Goal: Task Accomplishment & Management: Manage account settings

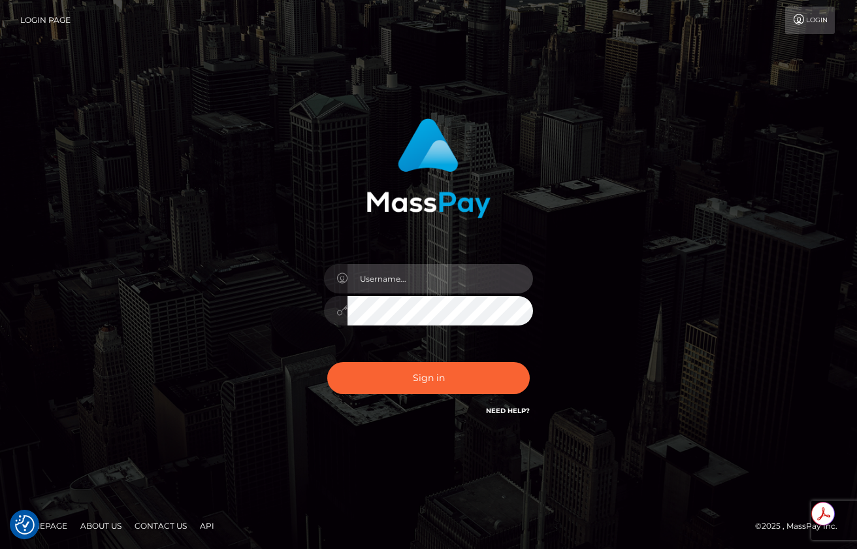
type input "roberto.jstv"
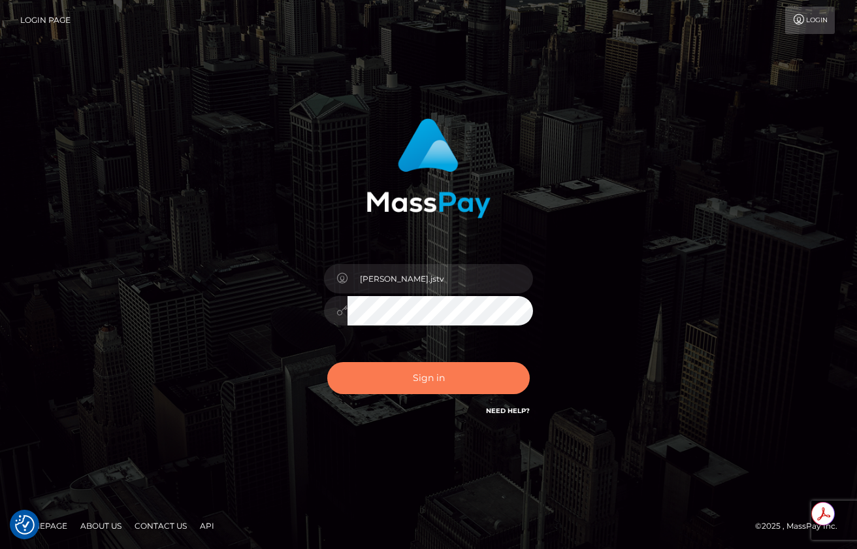
drag, startPoint x: 435, startPoint y: 357, endPoint x: 430, endPoint y: 378, distance: 21.5
click at [435, 357] on div "Sign in Need Help?" at bounding box center [428, 383] width 229 height 58
click at [431, 378] on button "Sign in" at bounding box center [428, 378] width 203 height 32
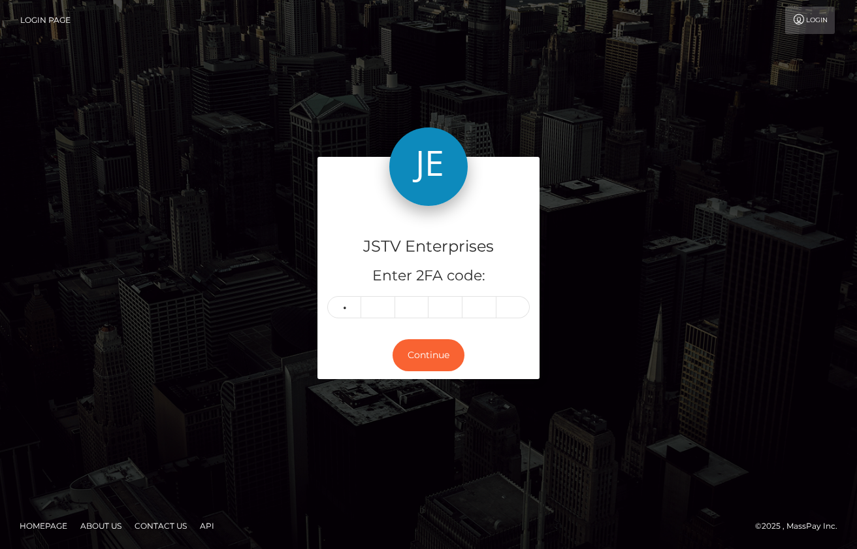
type input "5"
type input "9"
type input "3"
type input "8"
type input "5"
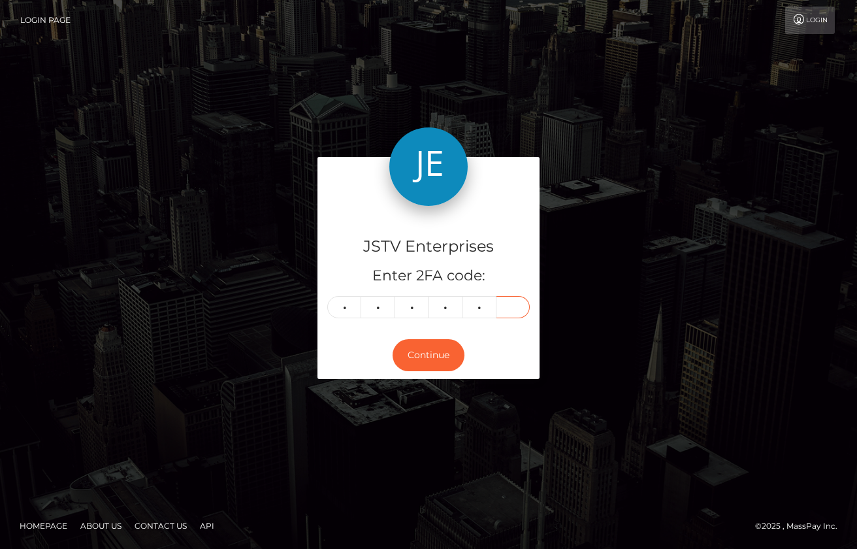
type input "1"
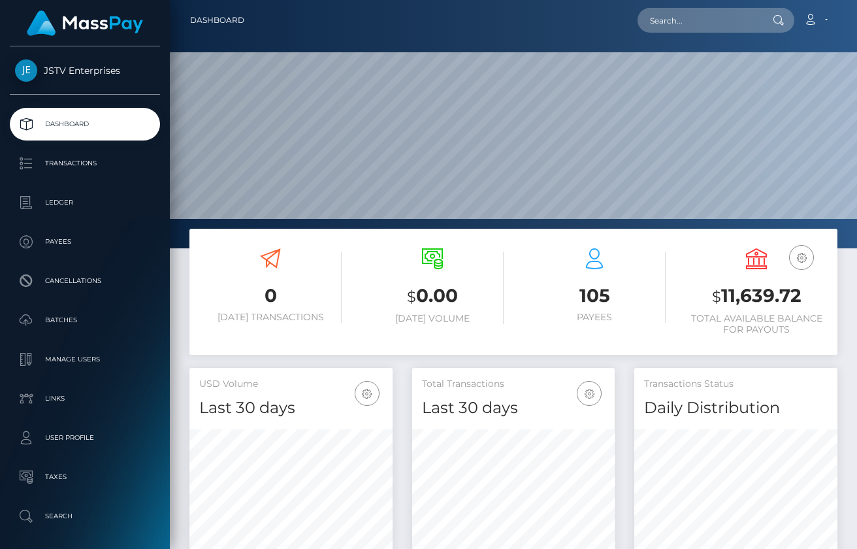
scroll to position [232, 203]
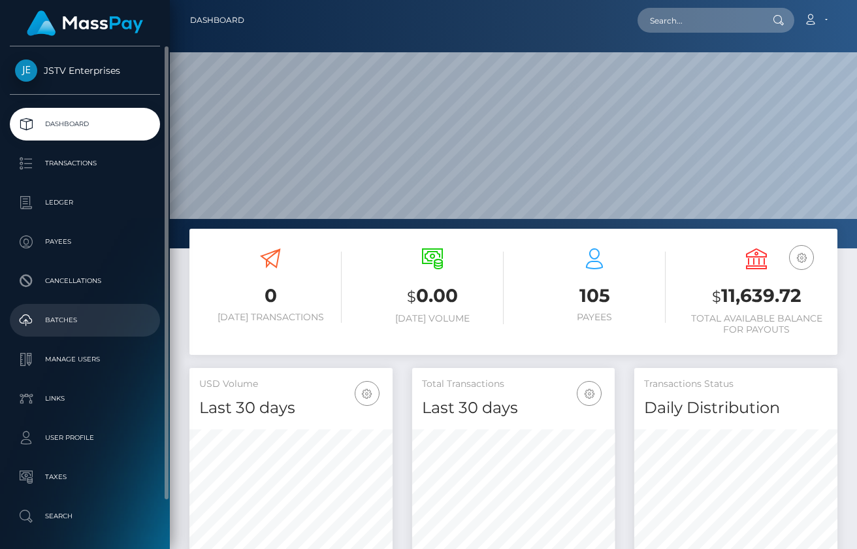
click at [65, 323] on p "Batches" at bounding box center [85, 320] width 140 height 20
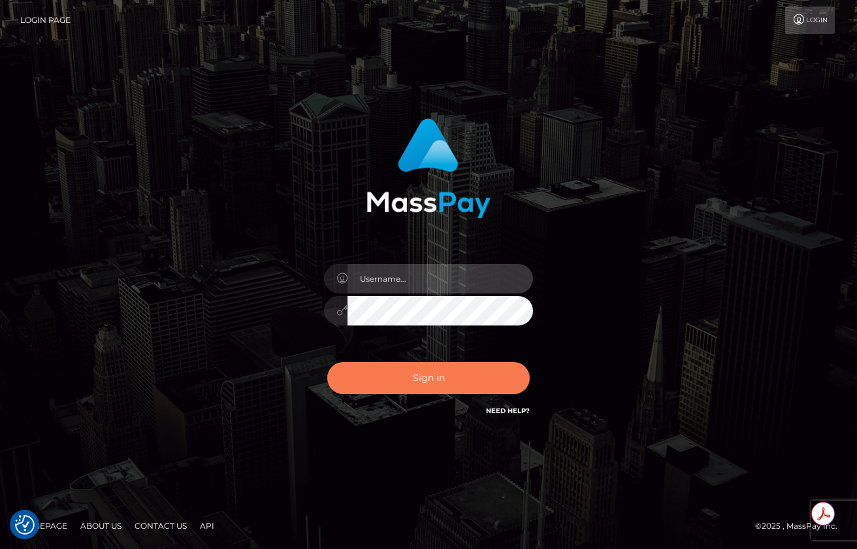
type input "roberto.jstv"
click at [440, 375] on button "Sign in" at bounding box center [428, 378] width 203 height 32
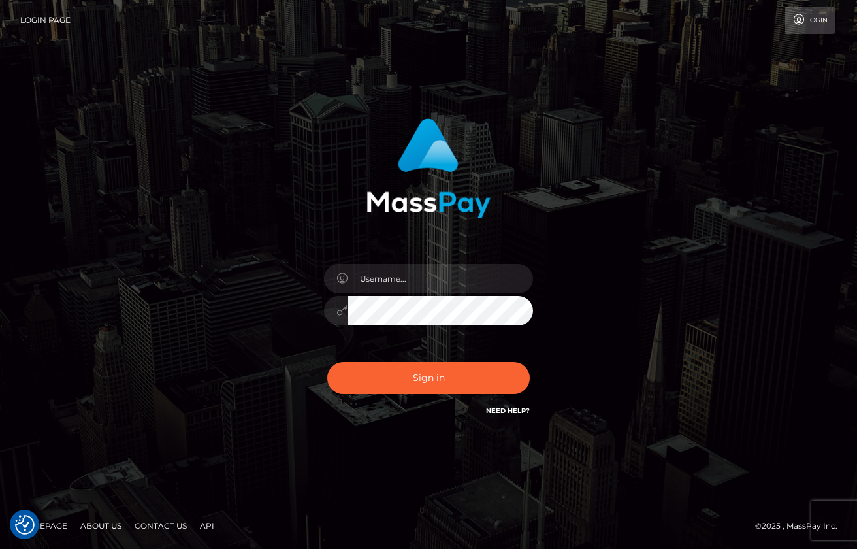
checkbox input "true"
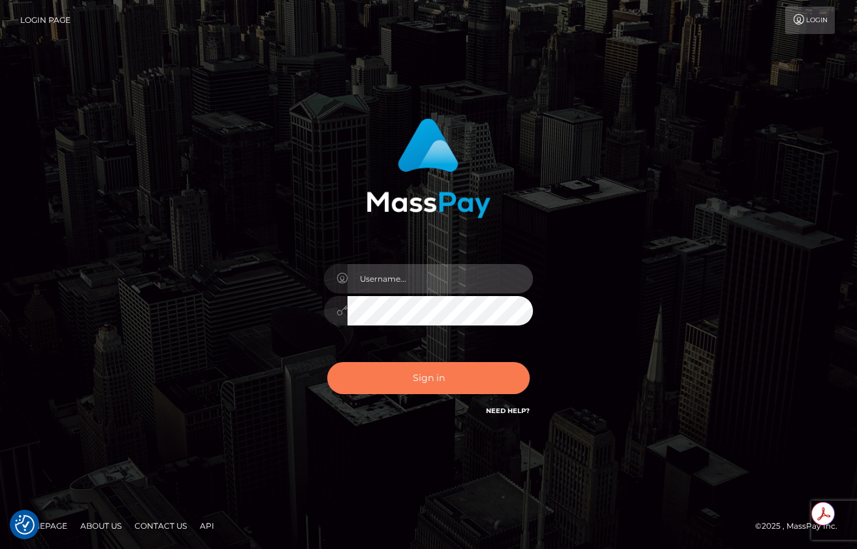
type input "[PERSON_NAME].jstv"
click at [425, 376] on button "Sign in" at bounding box center [428, 378] width 203 height 32
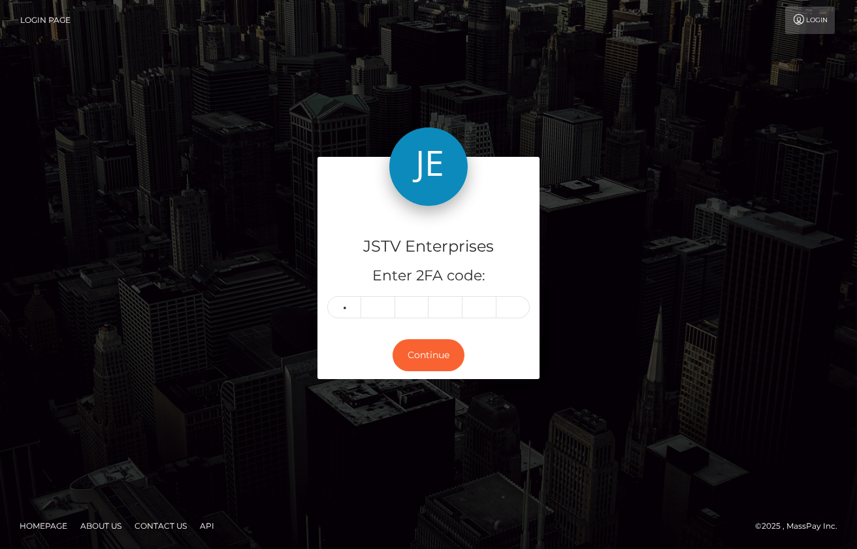
type input "9"
type input "3"
type input "9"
type input "0"
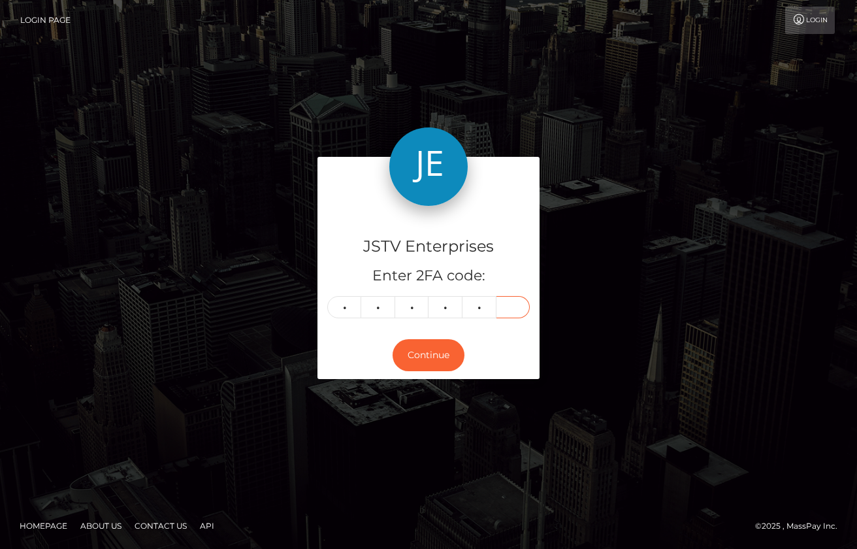
type input "6"
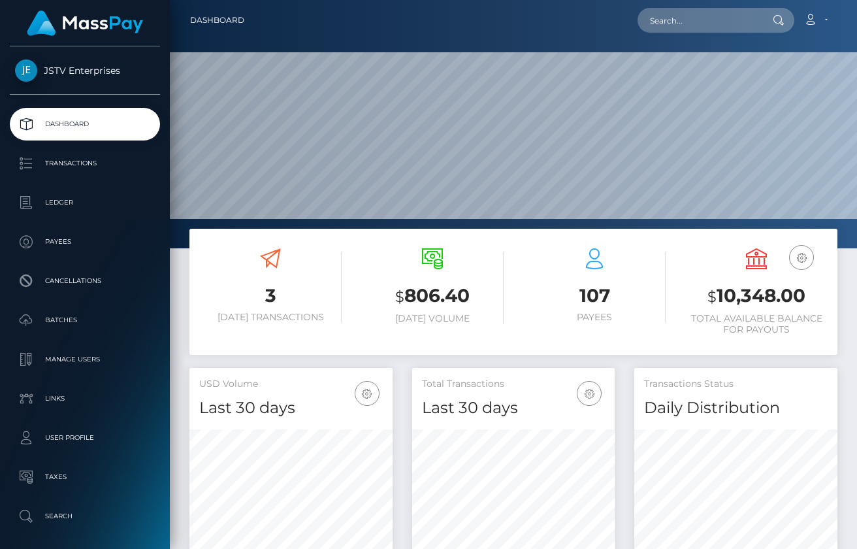
scroll to position [232, 203]
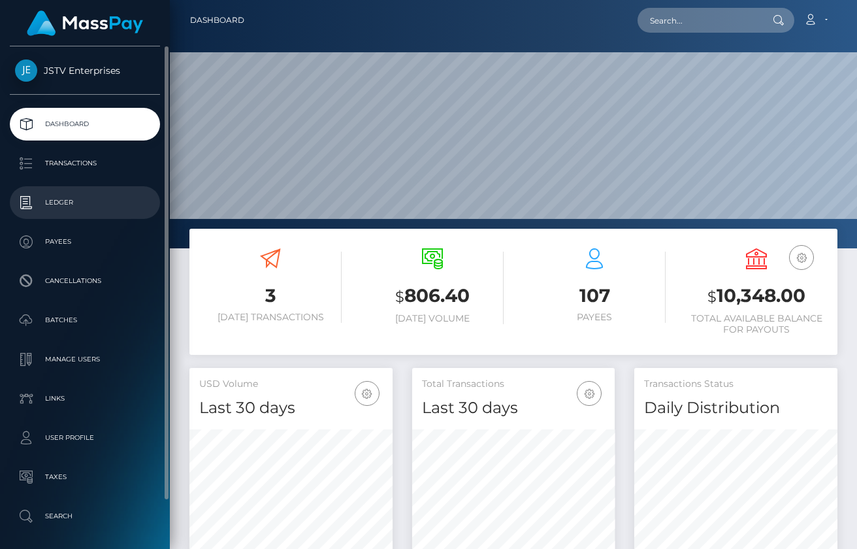
click at [61, 201] on p "Ledger" at bounding box center [85, 203] width 140 height 20
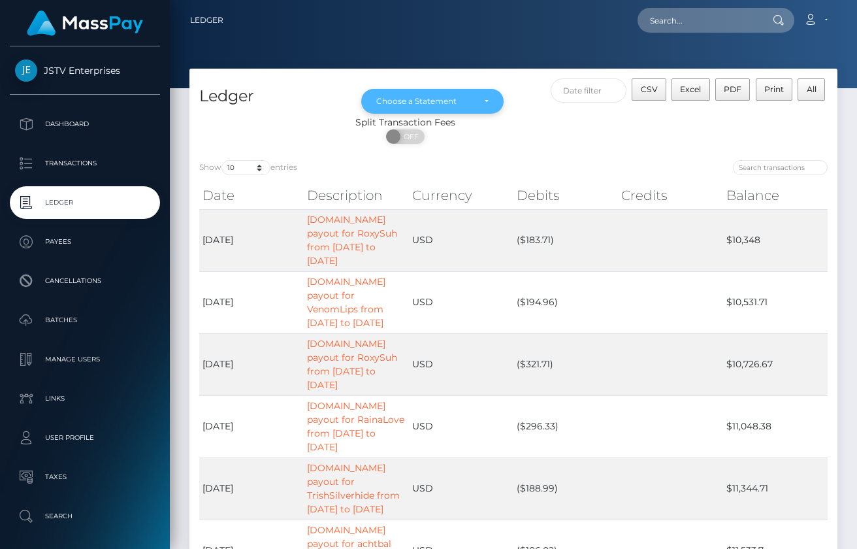
click at [460, 101] on div "Choose a Statement" at bounding box center [424, 101] width 97 height 10
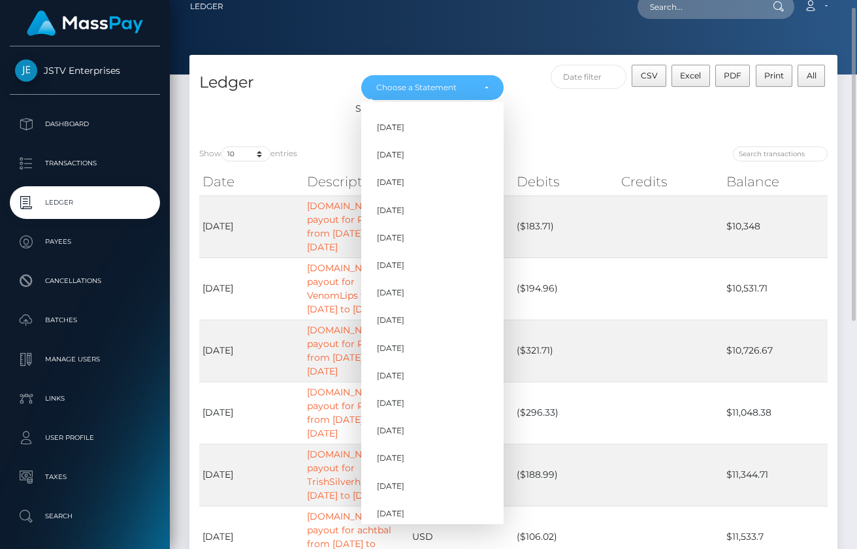
scroll to position [222, 0]
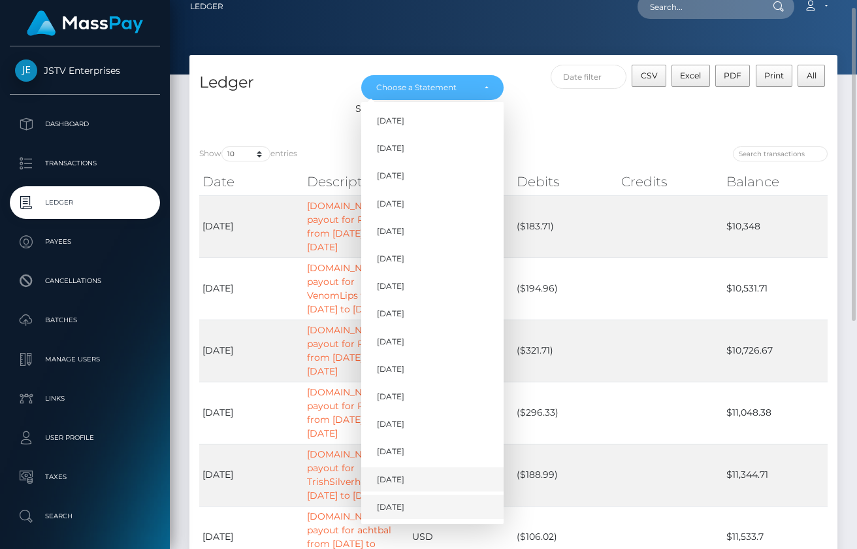
drag, startPoint x: 402, startPoint y: 508, endPoint x: 405, endPoint y: 482, distance: 26.3
click at [405, 482] on ul "Oct 2023 Nov 2023 Dec 2023 Jan 2024 Feb 2024 Mar 2024 Apr 2024 May 2024 Jun 202…" at bounding box center [432, 203] width 142 height 630
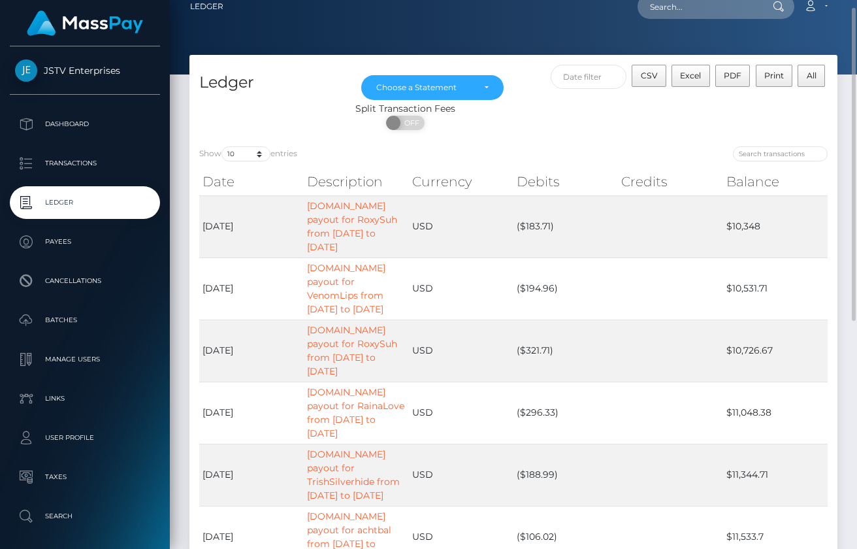
click at [405, 482] on td "Joystick.TV payout for TrishSilverhide from 2025-06-27 to 2025-08-17" at bounding box center [356, 475] width 105 height 62
click at [487, 88] on div "Choose a Statement" at bounding box center [432, 87] width 112 height 10
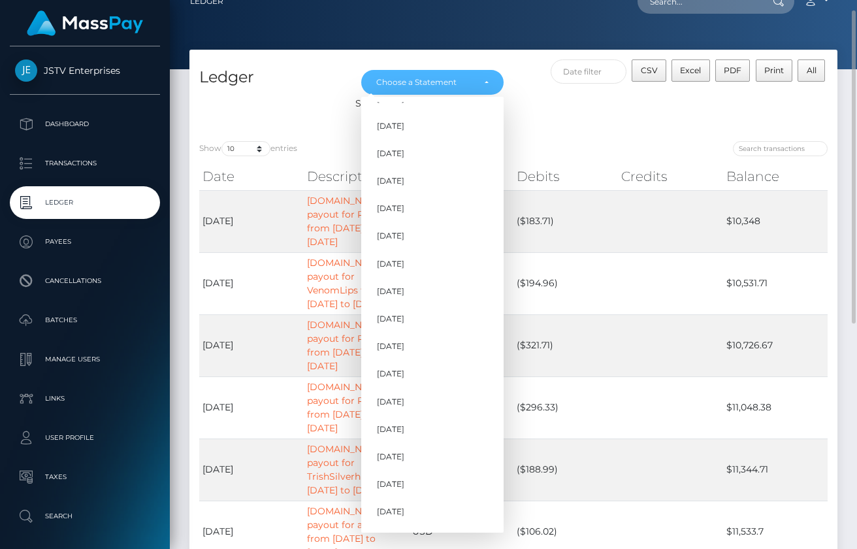
scroll to position [208, 0]
click at [389, 485] on span "Jul 2025" at bounding box center [390, 488] width 27 height 12
select select "Jul 2025"
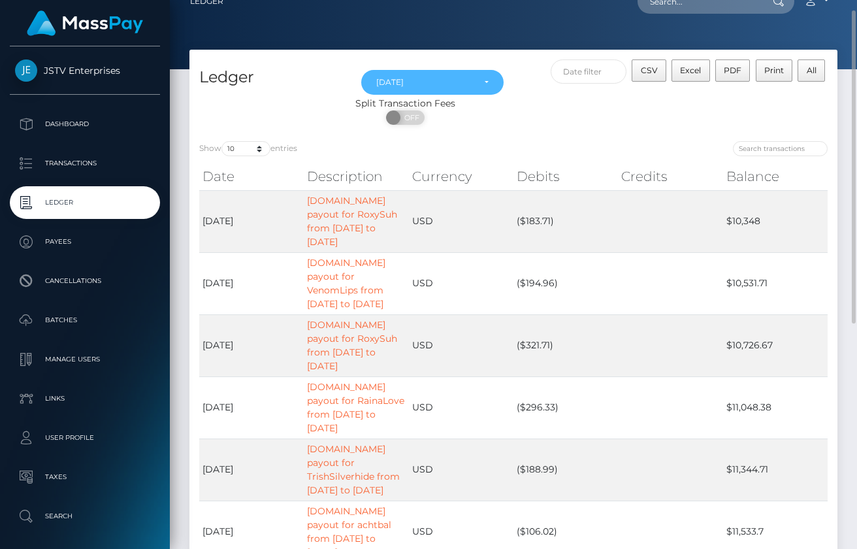
scroll to position [15, 0]
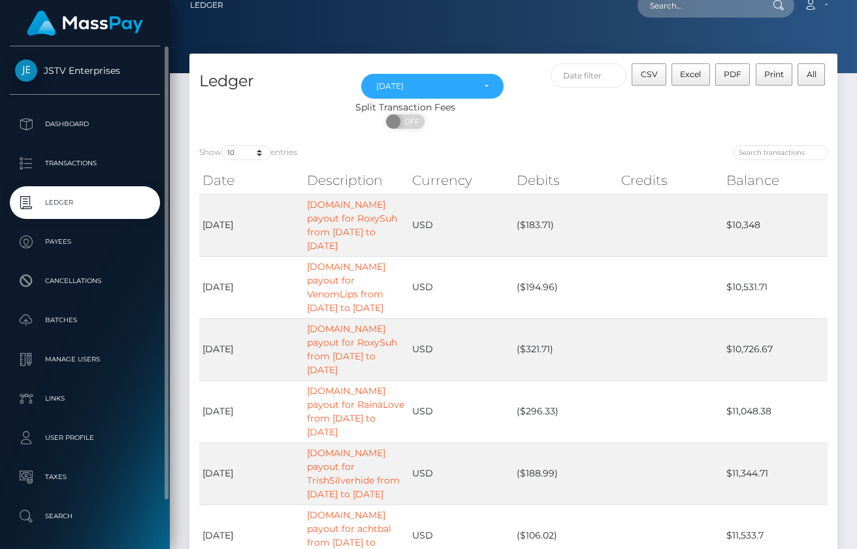
click at [62, 66] on span "JSTV Enterprises" at bounding box center [85, 71] width 150 height 12
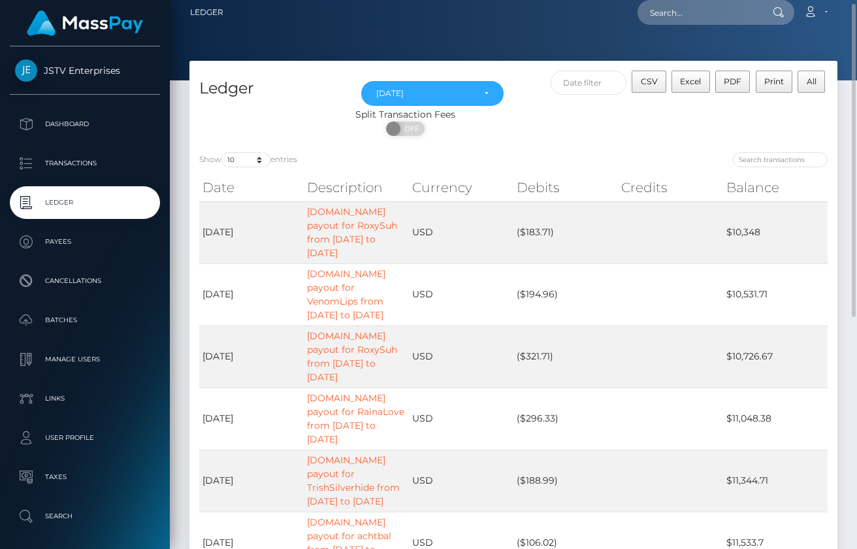
scroll to position [5, 0]
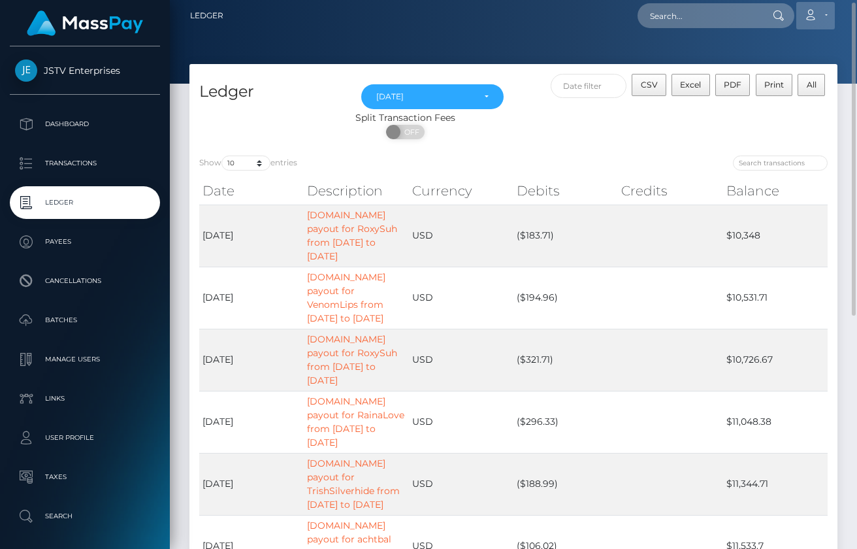
click at [816, 14] on icon at bounding box center [811, 15] width 14 height 10
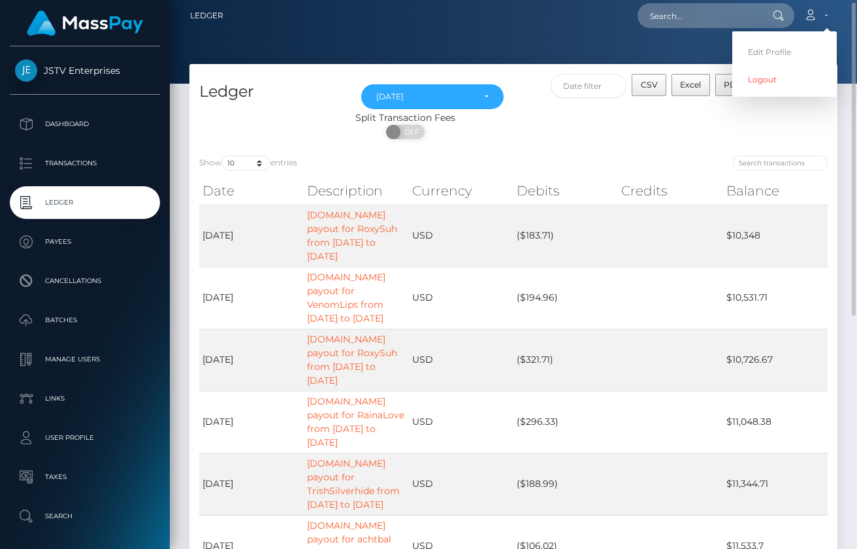
click at [418, 35] on nav "Ledger Loading... Loading..." at bounding box center [513, 15] width 687 height 41
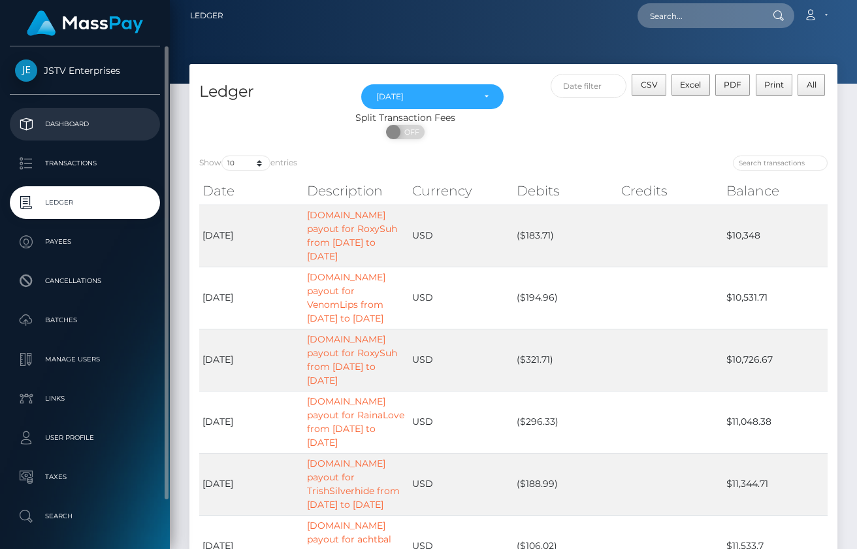
click at [76, 129] on p "Dashboard" at bounding box center [85, 124] width 140 height 20
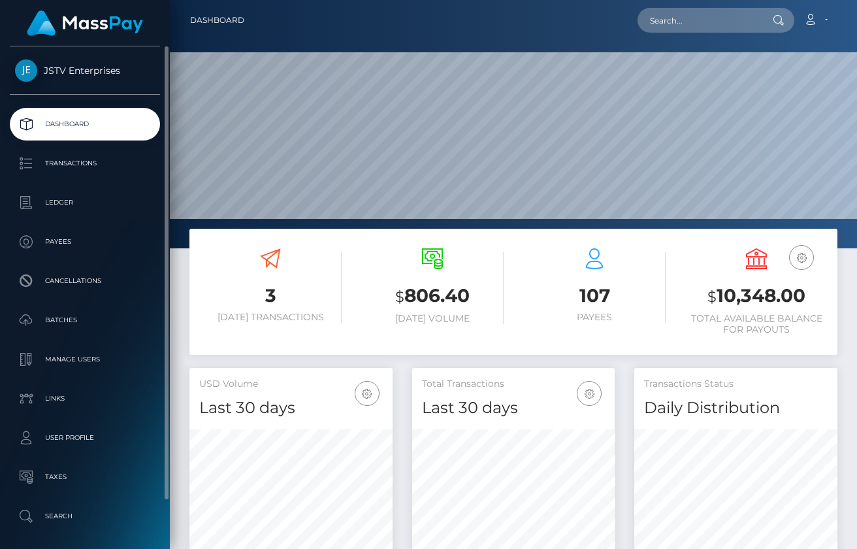
scroll to position [232, 203]
click at [88, 72] on span "JSTV Enterprises" at bounding box center [85, 71] width 150 height 12
click at [59, 72] on span "JSTV Enterprises" at bounding box center [85, 71] width 150 height 12
click at [827, 17] on link "Account" at bounding box center [815, 20] width 39 height 27
click at [824, 25] on link "Account" at bounding box center [815, 20] width 39 height 27
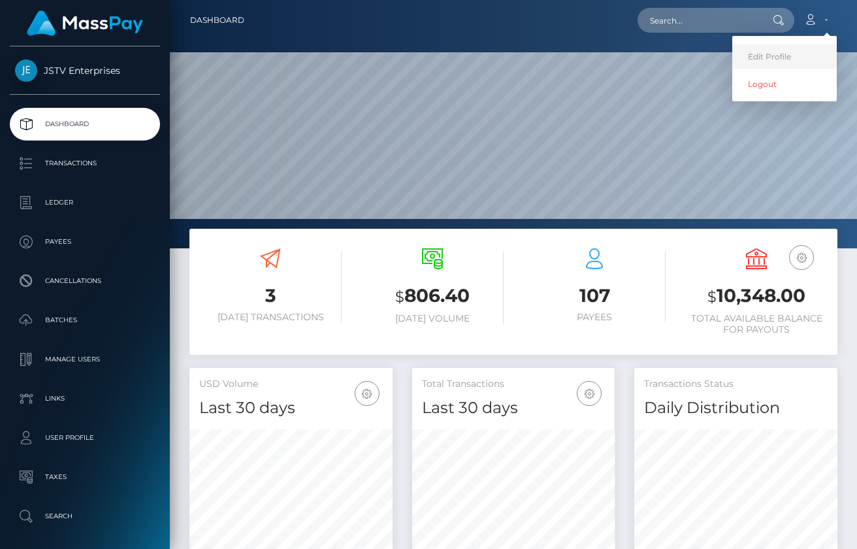
click at [760, 57] on link "Edit Profile" at bounding box center [784, 56] width 105 height 24
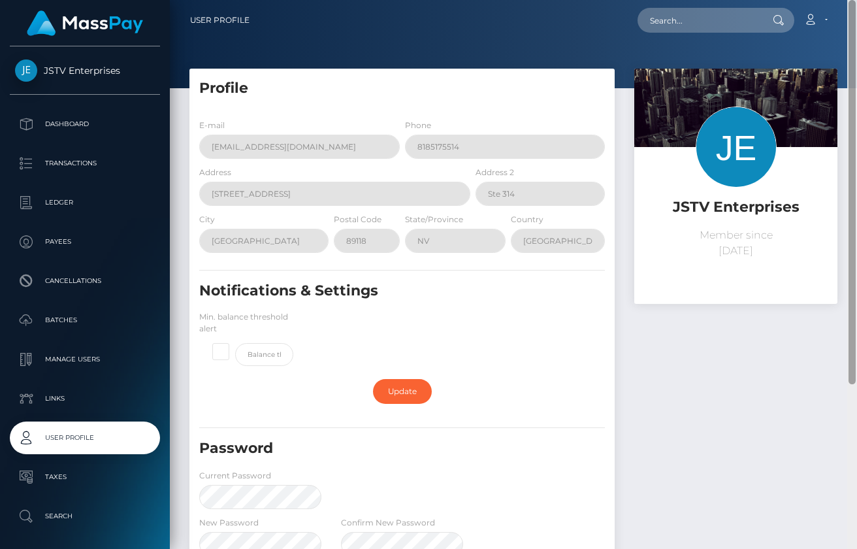
drag, startPoint x: 851, startPoint y: 224, endPoint x: 869, endPoint y: 93, distance: 132.5
click at [857, 93] on html "JSTV Enterprises Dashboard Transactions Ledger Payees Batches" at bounding box center [428, 274] width 857 height 549
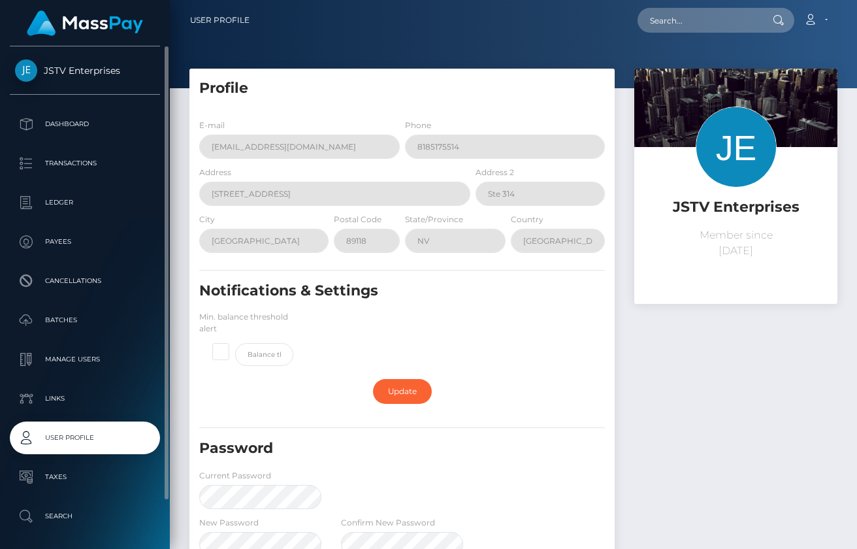
click at [82, 71] on span "JSTV Enterprises" at bounding box center [85, 71] width 150 height 12
click at [73, 170] on p "Transactions" at bounding box center [85, 164] width 140 height 20
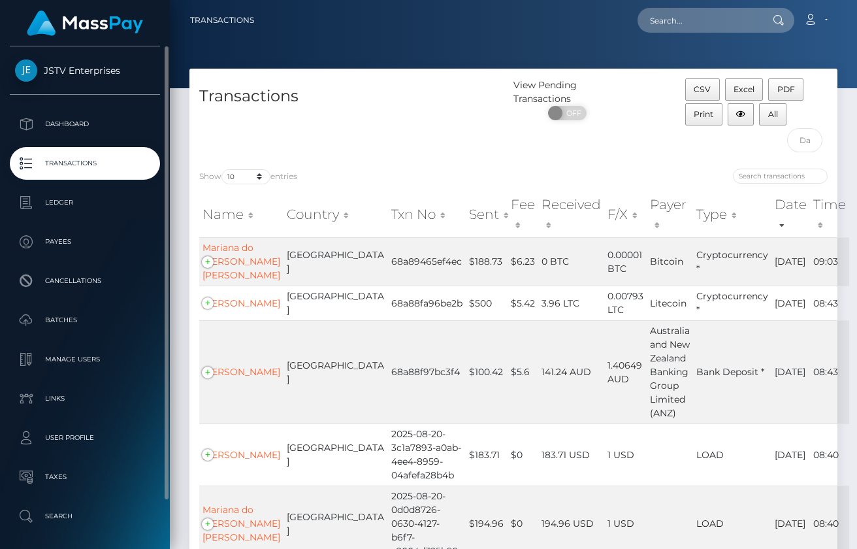
click at [75, 69] on span "JSTV Enterprises" at bounding box center [85, 71] width 150 height 12
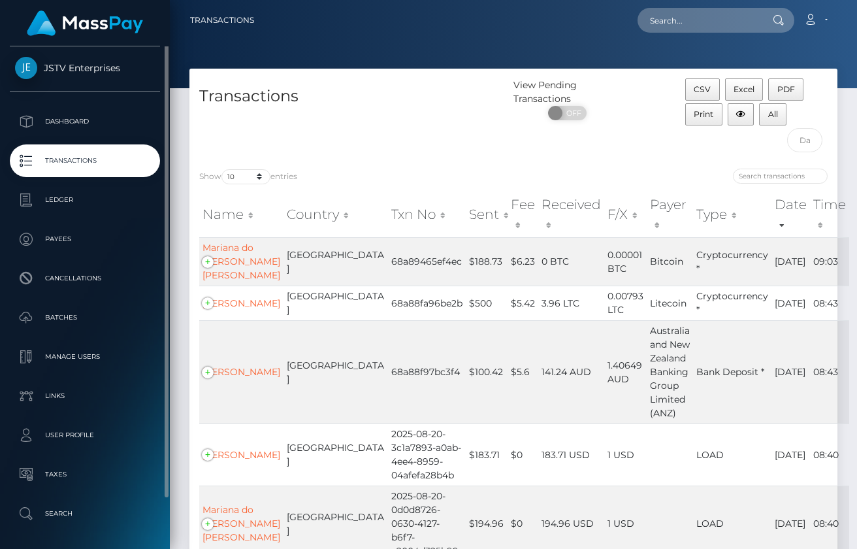
scroll to position [6, 0]
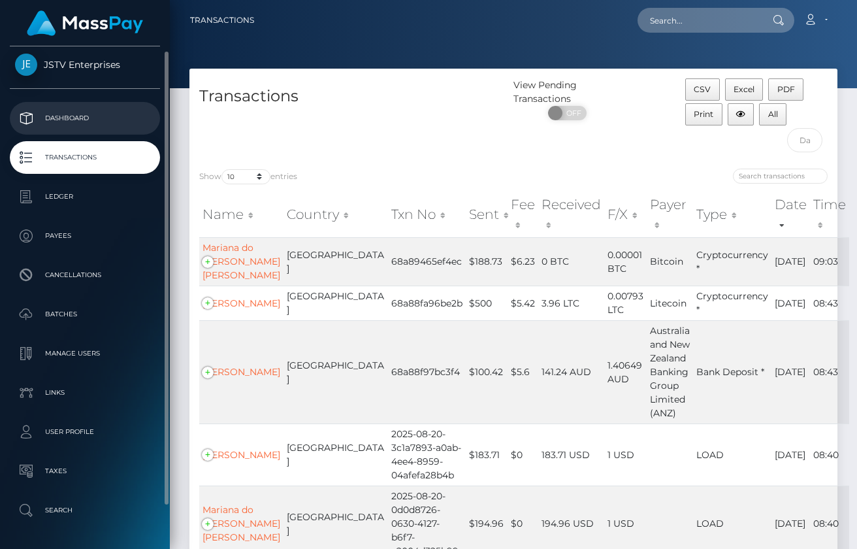
click at [74, 117] on p "Dashboard" at bounding box center [85, 118] width 140 height 20
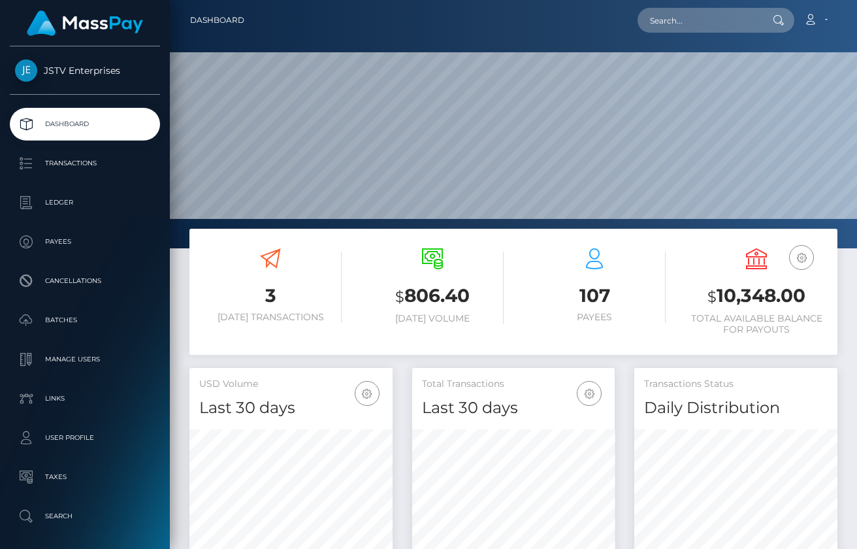
scroll to position [232, 203]
click at [96, 71] on span "JSTV Enterprises" at bounding box center [85, 71] width 150 height 12
drag, startPoint x: 96, startPoint y: 71, endPoint x: 63, endPoint y: 71, distance: 32.7
click at [63, 71] on span "JSTV Enterprises" at bounding box center [85, 71] width 150 height 12
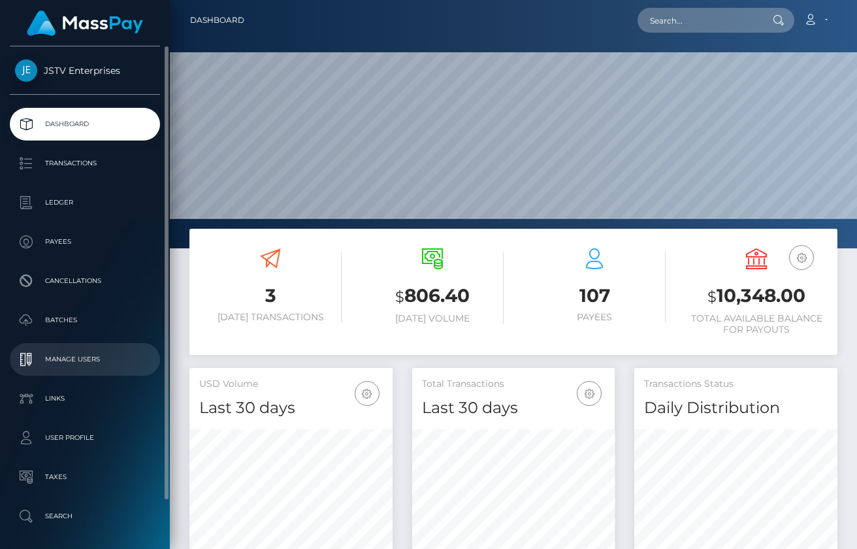
click at [91, 364] on p "Manage Users" at bounding box center [85, 360] width 140 height 20
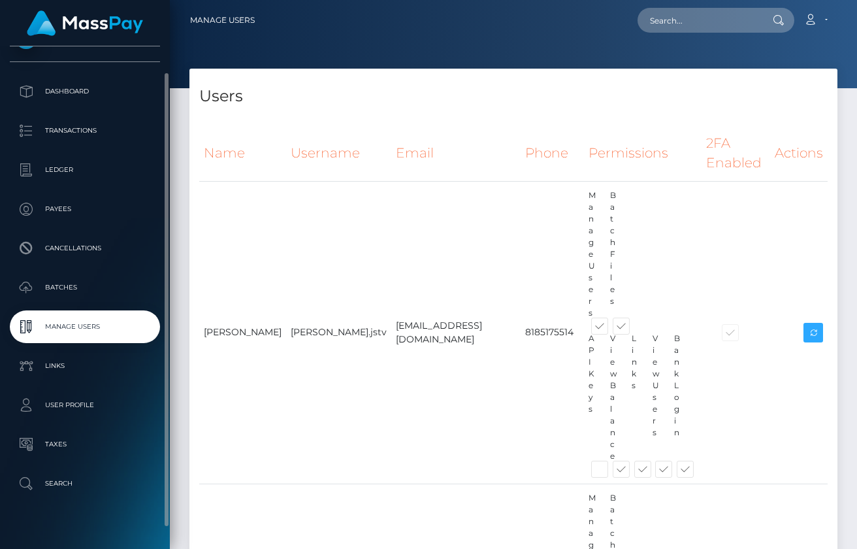
scroll to position [52, 0]
